Goal: Transaction & Acquisition: Register for event/course

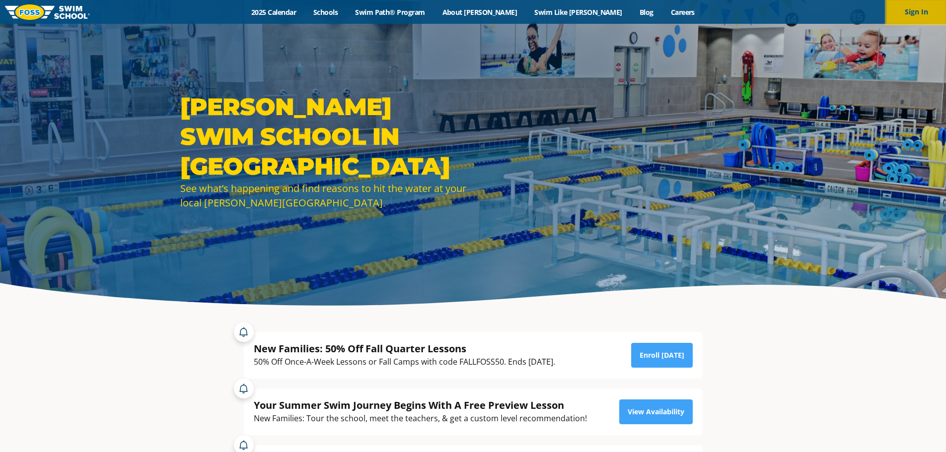
click at [907, 11] on button "Sign In" at bounding box center [917, 12] width 60 height 24
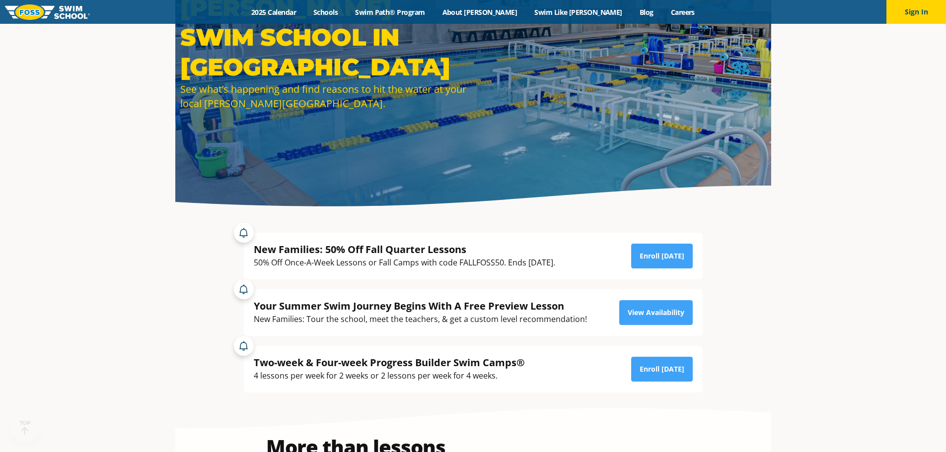
scroll to position [99, 0]
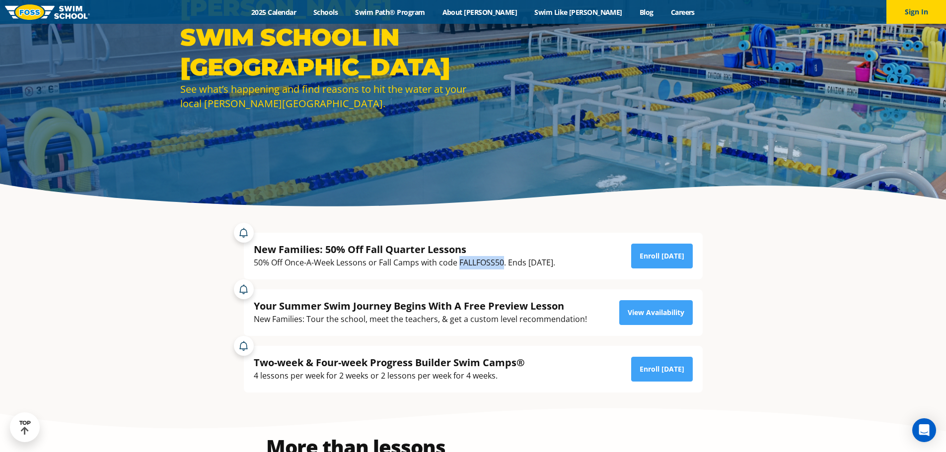
drag, startPoint x: 460, startPoint y: 262, endPoint x: 504, endPoint y: 263, distance: 44.2
click at [504, 263] on div "50% Off Once-A-Week Lessons or Fall Camps with code FALLFOSS50. Ends [DATE]." at bounding box center [404, 262] width 301 height 13
copy div "FALLFOSS50"
